Goal: Transaction & Acquisition: Purchase product/service

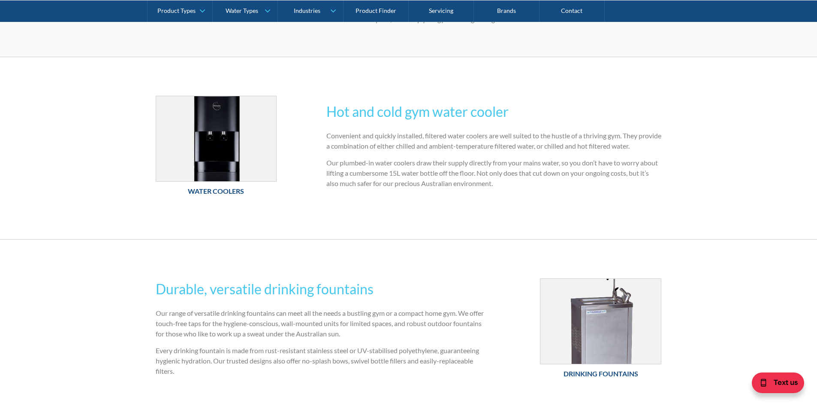
scroll to position [215, 0]
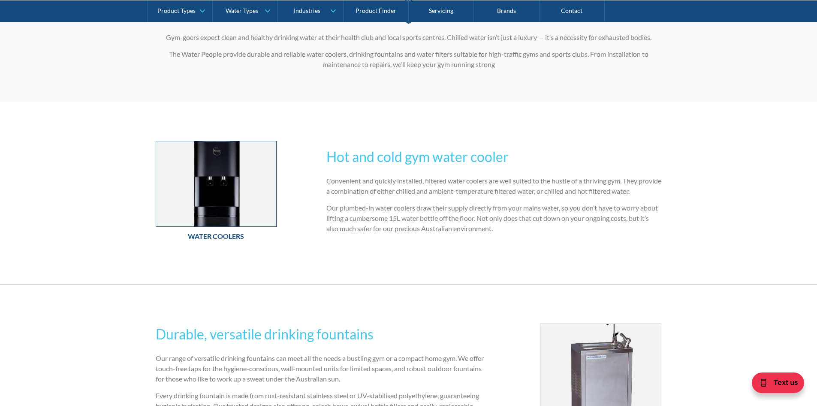
click at [220, 185] on img at bounding box center [216, 183] width 121 height 85
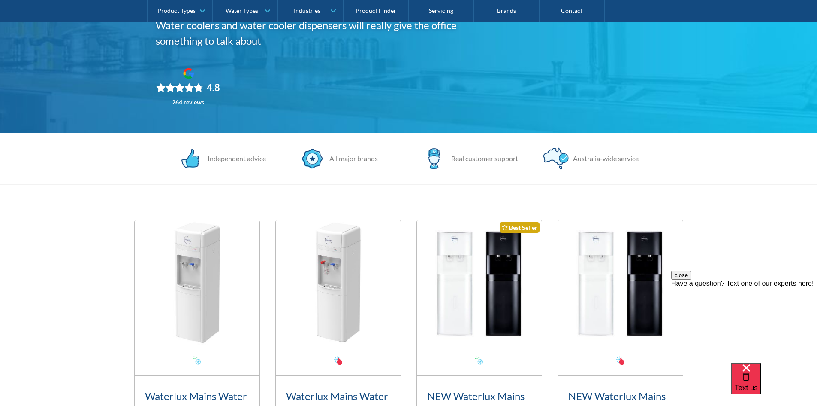
scroll to position [217, 0]
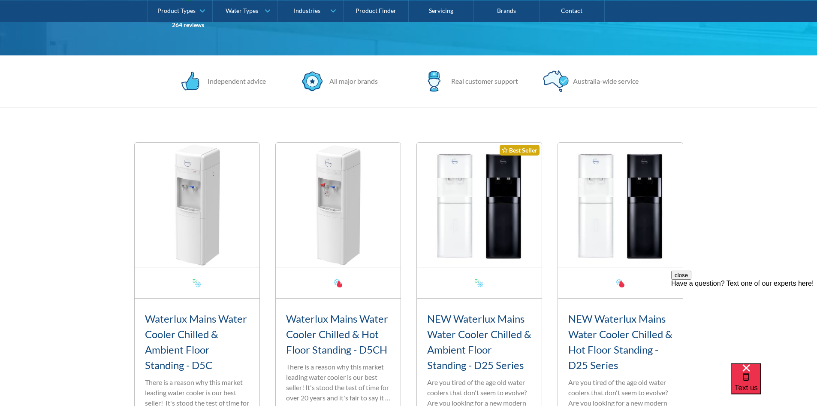
click at [460, 190] on img at bounding box center [479, 204] width 125 height 125
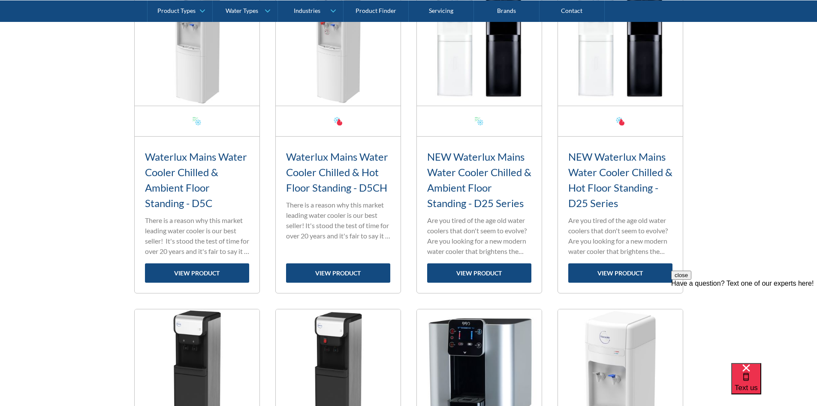
scroll to position [388, 0]
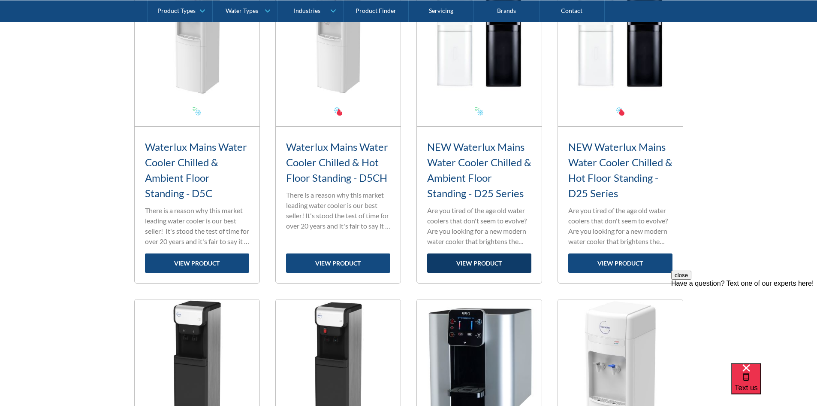
click at [469, 262] on link "view product" at bounding box center [479, 262] width 104 height 19
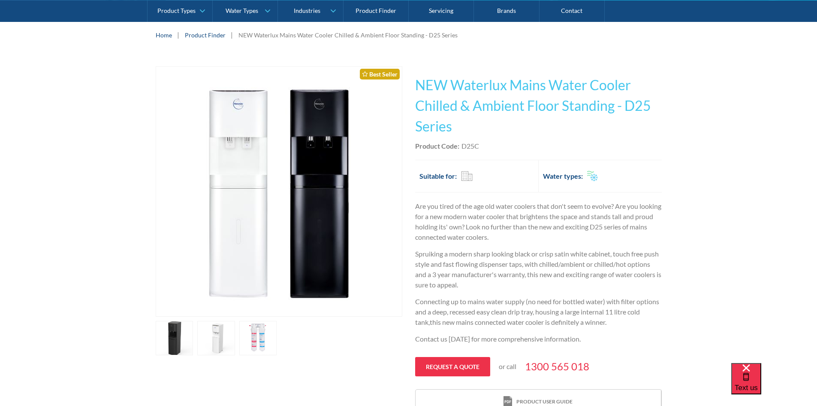
click at [261, 334] on link "open lightbox" at bounding box center [258, 338] width 38 height 34
click at [209, 337] on link "open lightbox" at bounding box center [216, 338] width 38 height 34
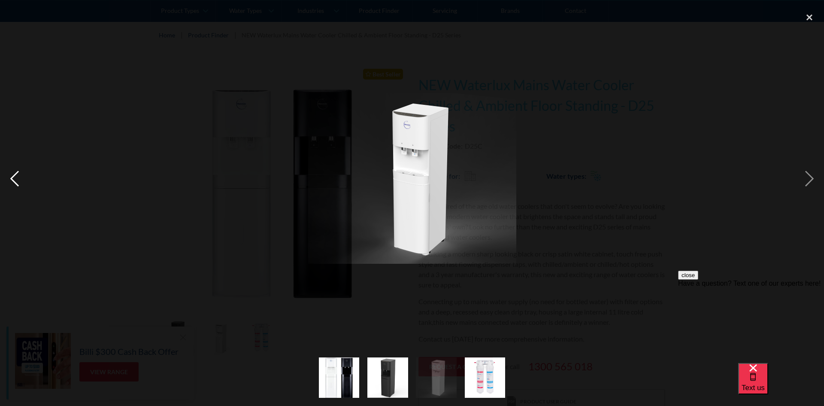
click at [25, 176] on div "previous image" at bounding box center [14, 178] width 29 height 341
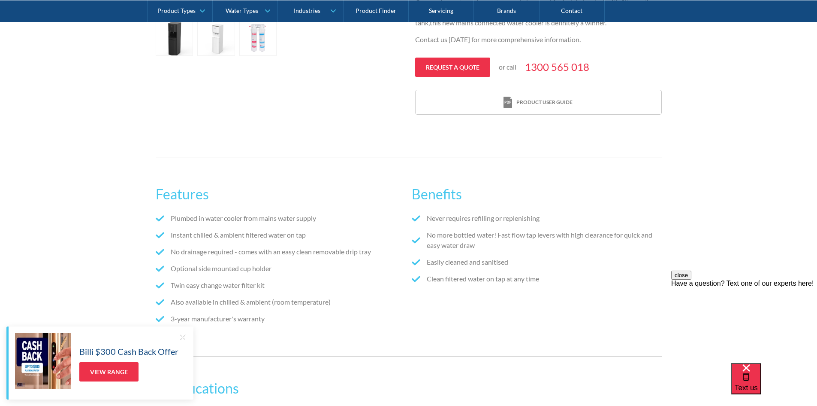
scroll to position [343, 0]
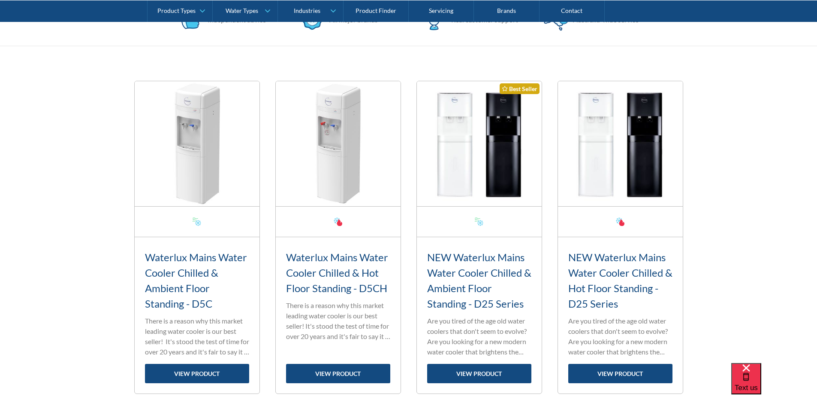
scroll to position [343, 0]
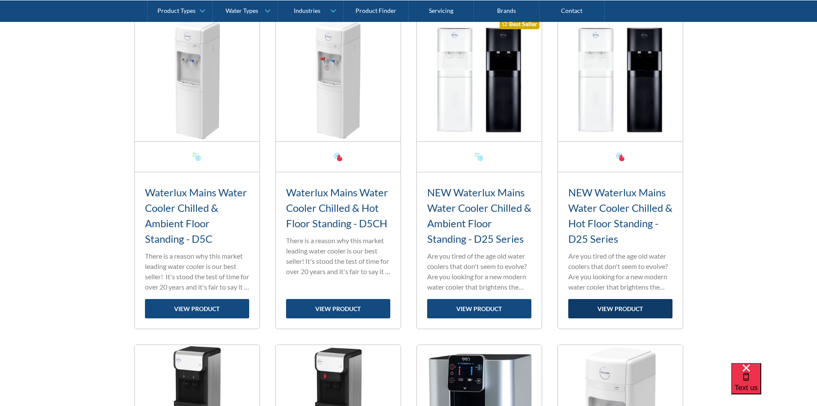
click at [604, 300] on link "view product" at bounding box center [621, 308] width 104 height 19
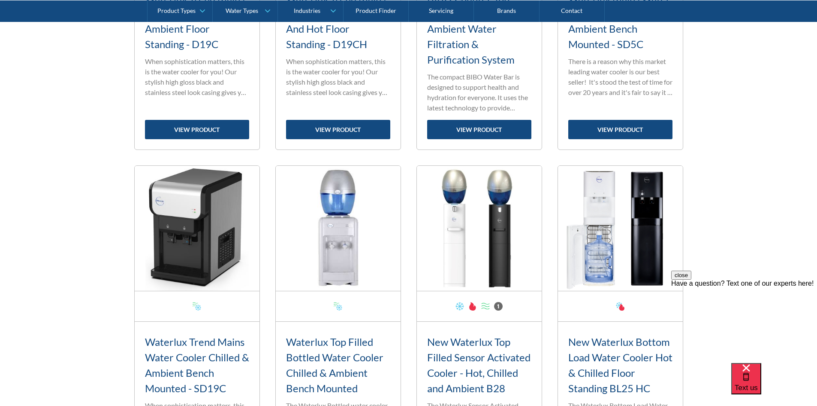
scroll to position [941, 0]
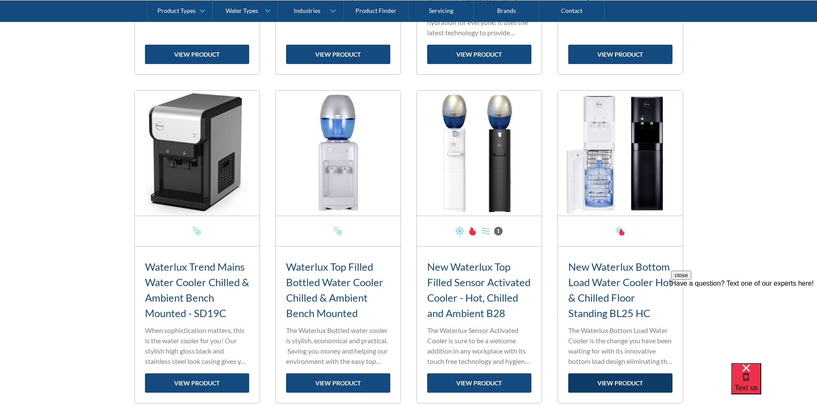
click at [608, 379] on link "view product" at bounding box center [621, 382] width 104 height 19
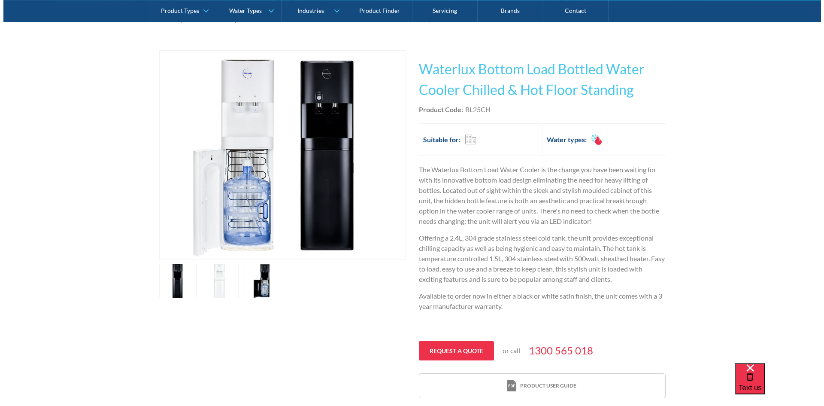
scroll to position [215, 0]
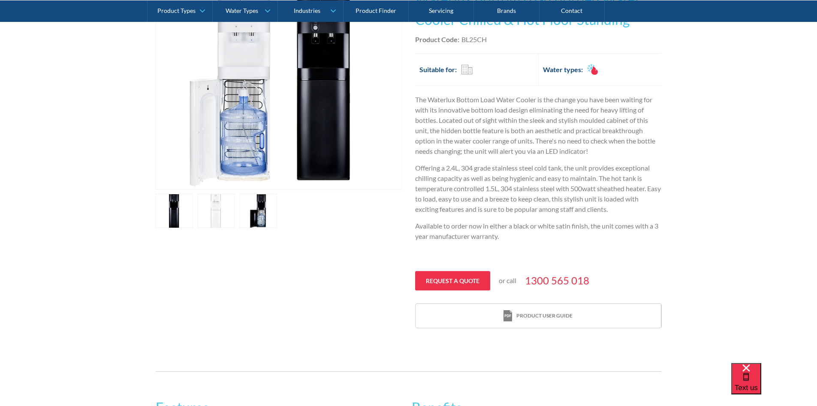
click at [261, 200] on link "open lightbox" at bounding box center [258, 211] width 38 height 34
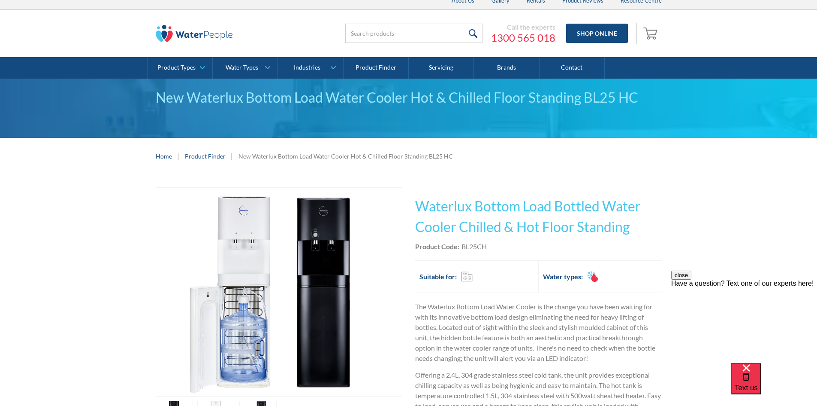
scroll to position [0, 0]
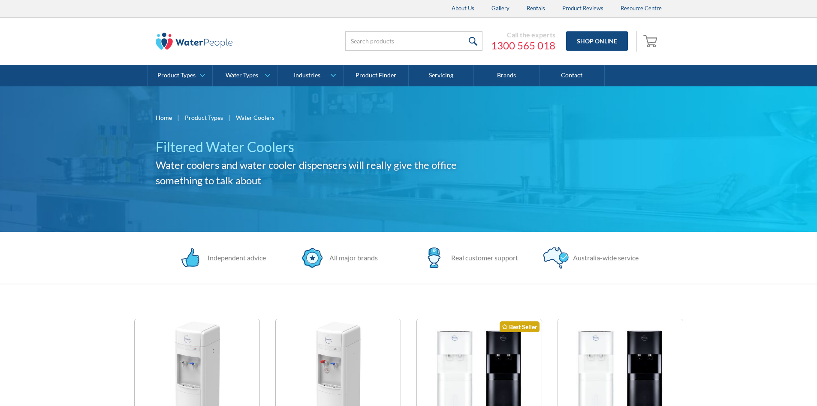
scroll to position [941, 0]
